Goal: Task Accomplishment & Management: Use online tool/utility

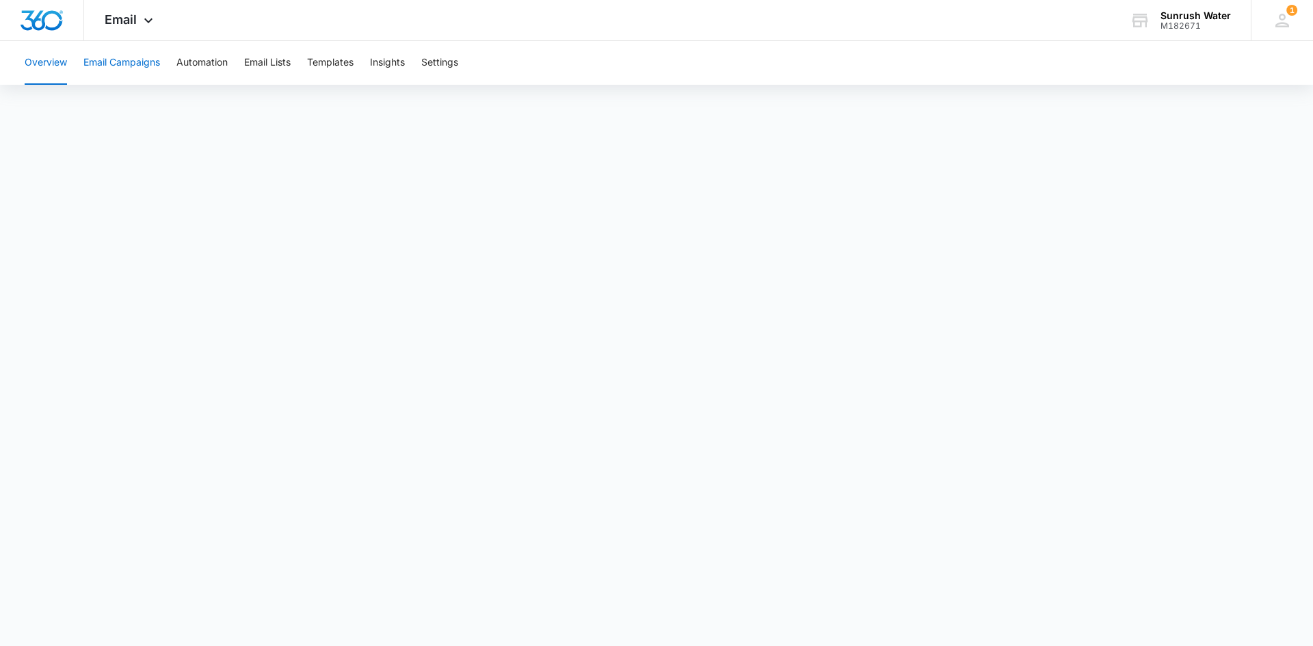
click at [137, 66] on button "Email Campaigns" at bounding box center [121, 63] width 77 height 44
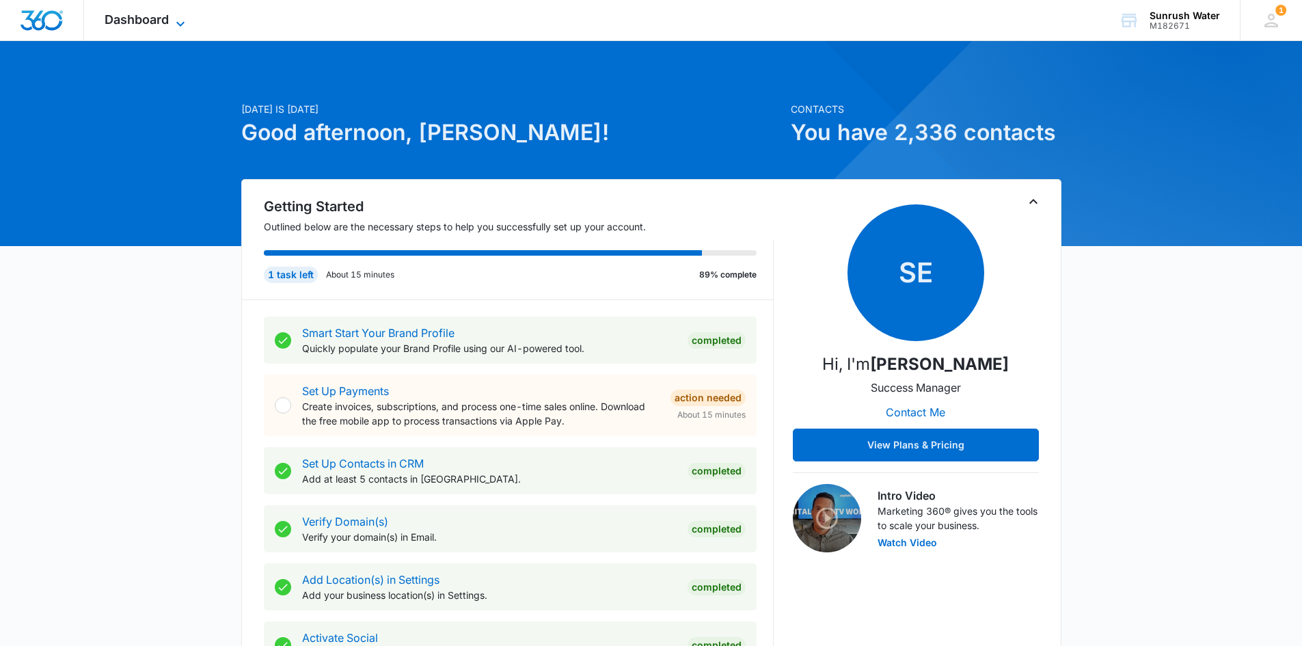
click at [131, 16] on span "Dashboard" at bounding box center [137, 19] width 64 height 14
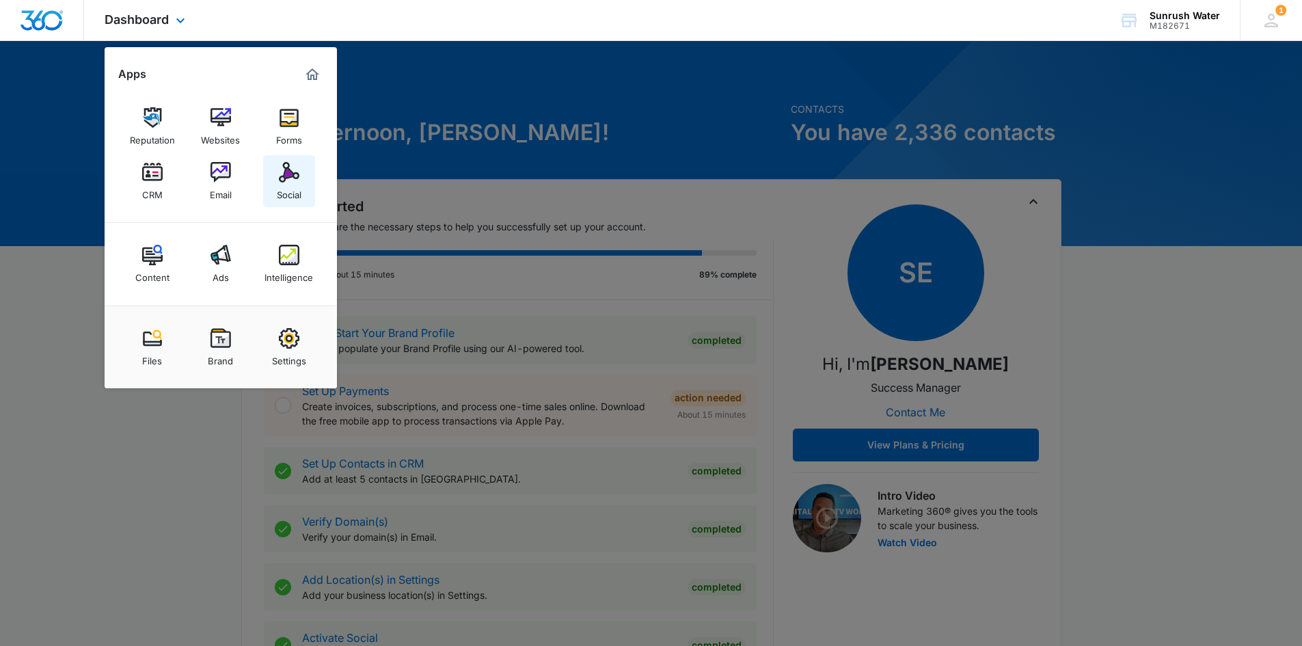
click at [304, 174] on link "Social" at bounding box center [289, 181] width 52 height 52
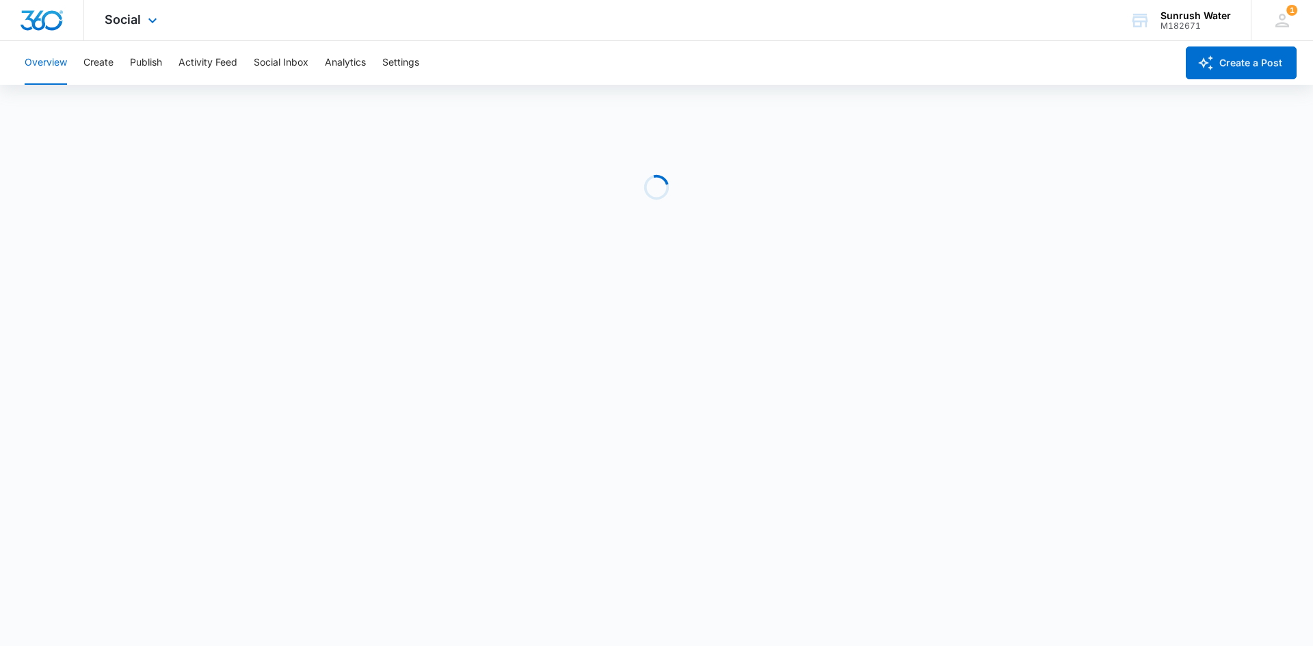
click at [146, 11] on div "Social Apps Reputation Websites Forms CRM Email Social Content Ads Intelligence…" at bounding box center [132, 20] width 97 height 40
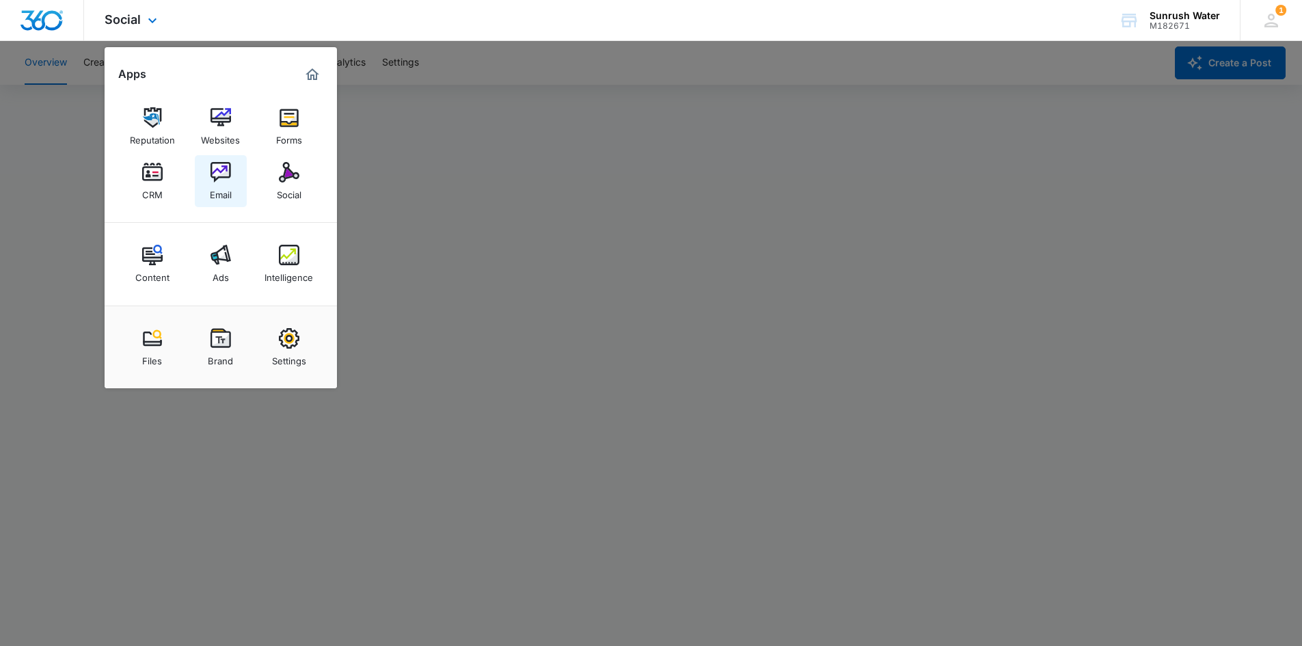
click at [241, 161] on link "Email" at bounding box center [221, 181] width 52 height 52
